Goal: Task Accomplishment & Management: Use online tool/utility

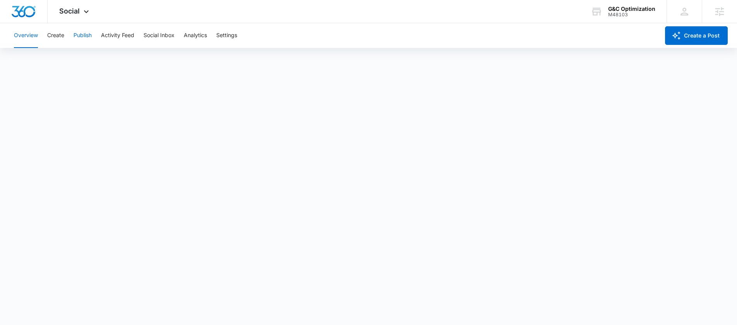
click at [79, 38] on button "Publish" at bounding box center [83, 35] width 18 height 25
click at [79, 36] on button "Publish" at bounding box center [83, 35] width 18 height 25
click at [28, 41] on button "Overview" at bounding box center [26, 35] width 24 height 25
click at [79, 36] on button "Publish" at bounding box center [83, 35] width 18 height 25
click at [15, 35] on button "Overview" at bounding box center [26, 35] width 24 height 25
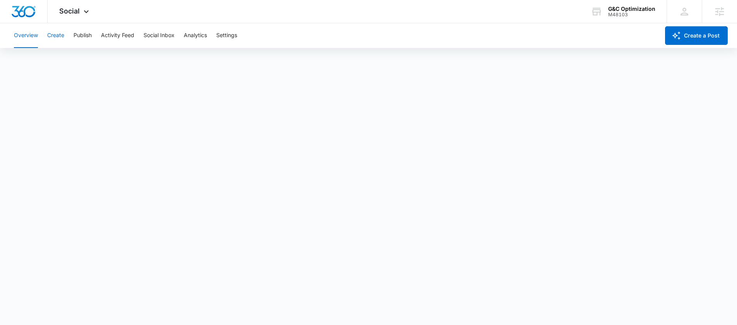
click at [49, 37] on button "Create" at bounding box center [55, 35] width 17 height 25
click at [618, 13] on div "M48103" at bounding box center [631, 14] width 47 height 5
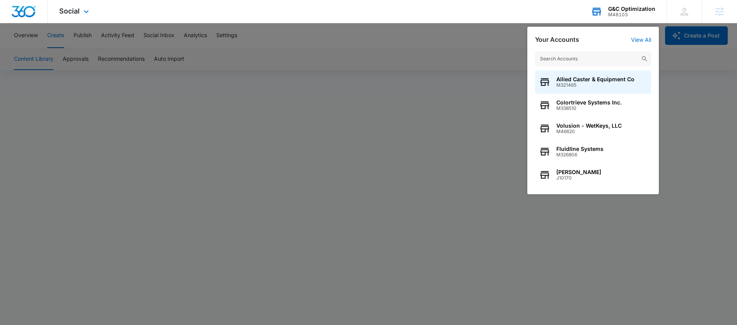
click at [593, 56] on input "text" at bounding box center [593, 58] width 116 height 15
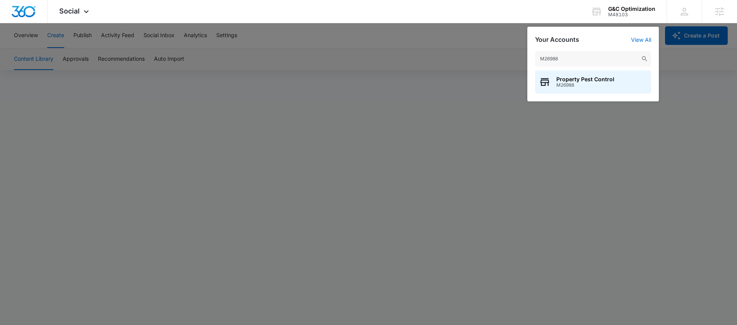
type input "M26988"
click at [160, 113] on div at bounding box center [368, 162] width 737 height 325
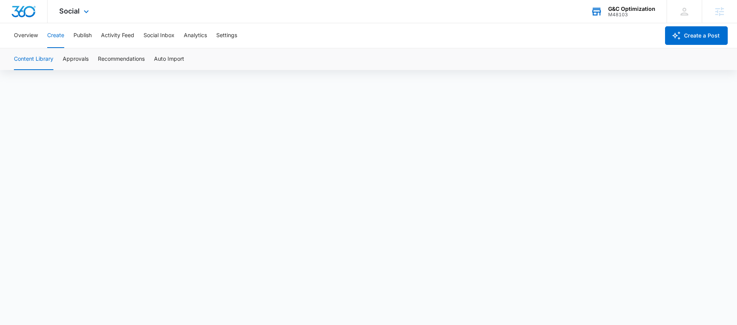
click at [640, 14] on div "M48103" at bounding box center [631, 14] width 47 height 5
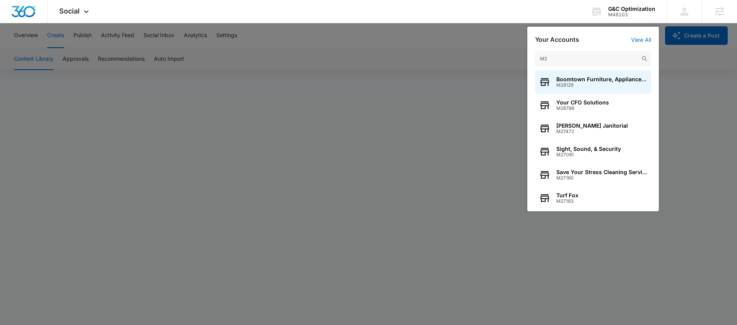
type input "M2"
click at [469, 59] on div at bounding box center [368, 162] width 737 height 325
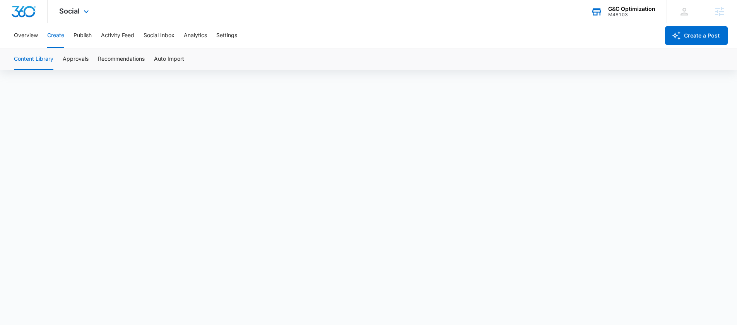
click at [612, 21] on div "G&C Optimization M48103 Your Accounts View All" at bounding box center [622, 11] width 87 height 23
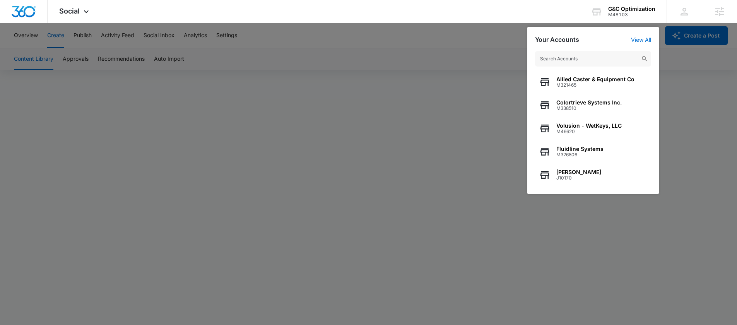
click at [12, 185] on div at bounding box center [368, 162] width 737 height 325
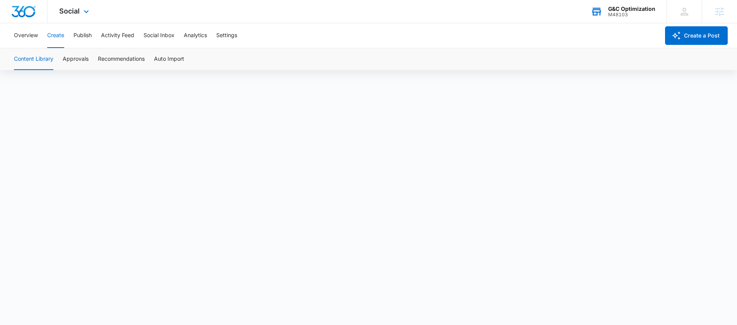
click at [624, 20] on div "G&C Optimization M48103 Your Accounts View All" at bounding box center [622, 11] width 87 height 23
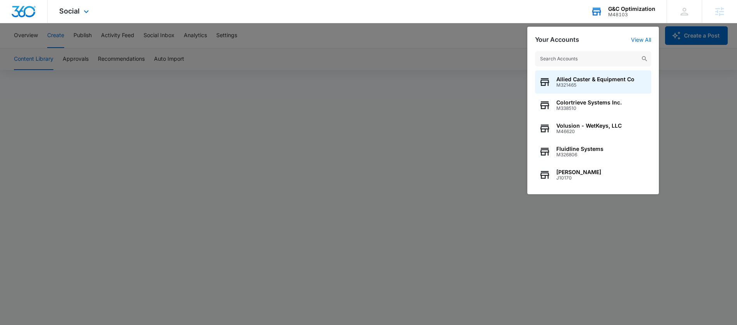
click at [589, 49] on div "Allied Caster & Equipment Co M321465 Colortrieve Systems Inc. M338510 Volusion …" at bounding box center [593, 118] width 132 height 151
click at [594, 56] on input "text" at bounding box center [593, 58] width 116 height 15
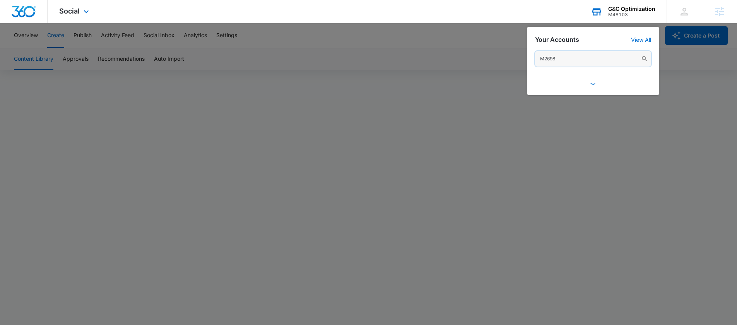
type input "M26988"
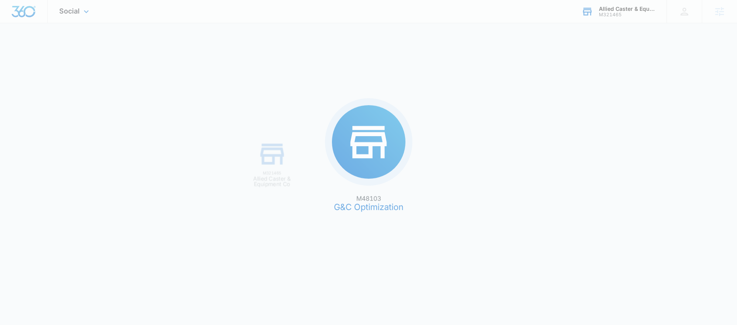
scroll to position [0, 0]
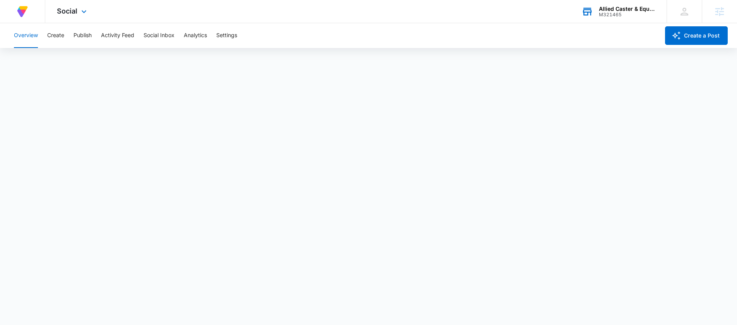
click at [69, 17] on div "Social Apps Reputation Forms CRM Email Social Content Ads Intelligence Files Br…" at bounding box center [72, 11] width 55 height 23
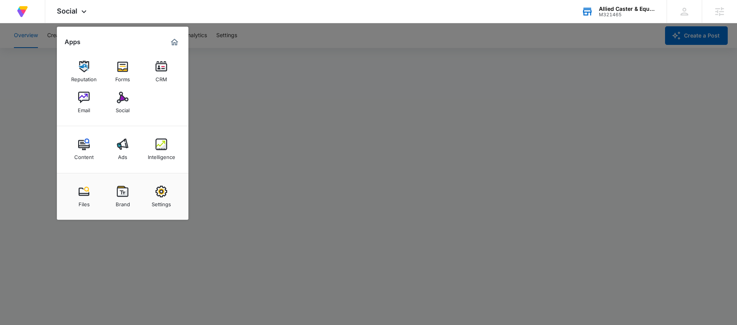
click at [43, 67] on div at bounding box center [368, 162] width 737 height 325
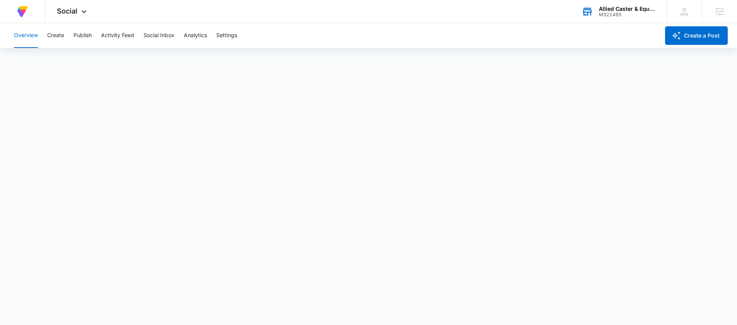
click at [619, 13] on div "M321465" at bounding box center [627, 14] width 56 height 5
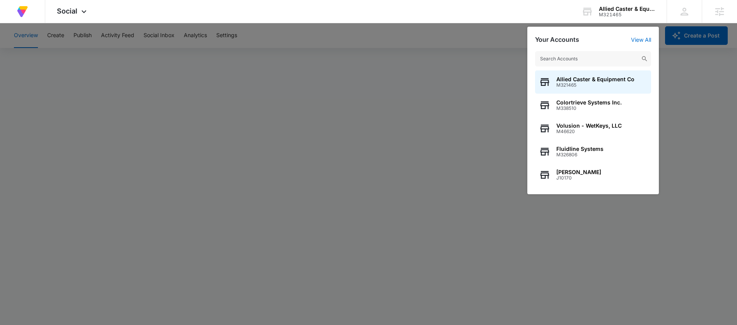
click at [564, 52] on input "text" at bounding box center [593, 58] width 116 height 15
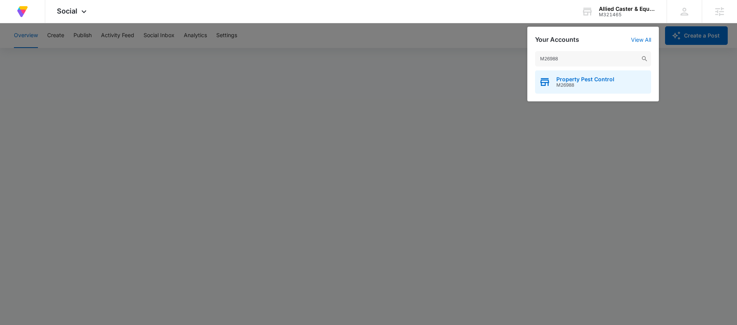
type input "M26988"
click at [560, 74] on div "Property Pest Control M26988" at bounding box center [593, 81] width 116 height 23
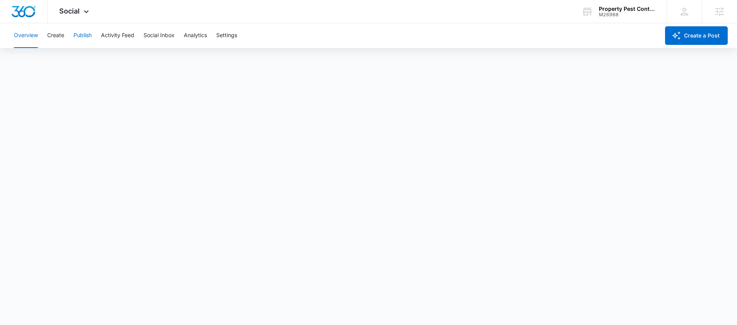
click at [76, 37] on button "Publish" at bounding box center [83, 35] width 18 height 25
click at [67, 35] on div "Overview Create Publish Activity Feed Social Inbox Analytics Settings" at bounding box center [334, 35] width 650 height 25
click at [63, 13] on span "Social" at bounding box center [69, 11] width 21 height 8
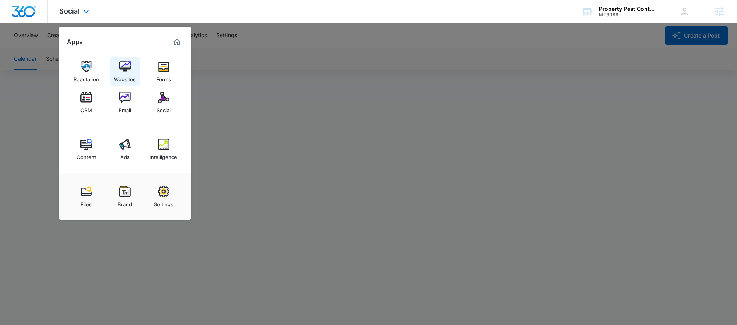
click at [119, 69] on img at bounding box center [125, 67] width 12 height 12
